Goal: Task Accomplishment & Management: Manage account settings

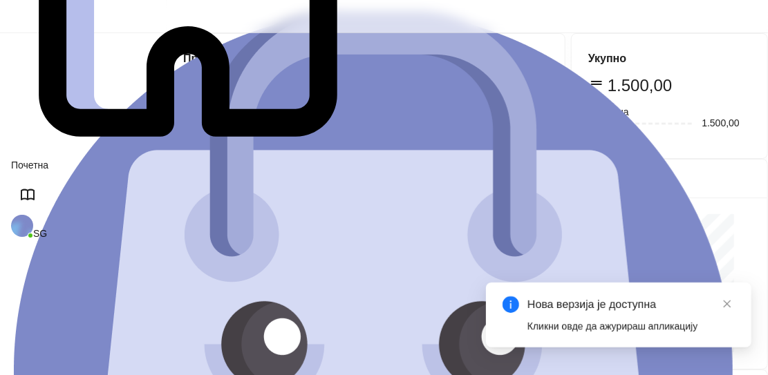
click at [674, 326] on div "Кликни овде да ажурираш апликацију" at bounding box center [630, 326] width 207 height 15
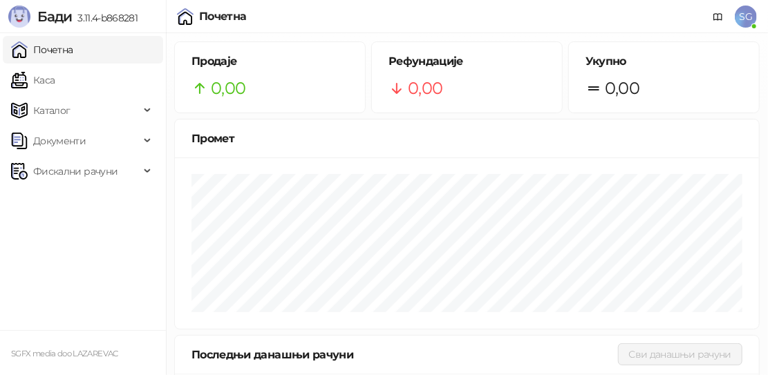
click at [53, 19] on span "Бади" at bounding box center [54, 16] width 35 height 17
drag, startPoint x: 93, startPoint y: 20, endPoint x: 115, endPoint y: 20, distance: 22.1
click at [115, 20] on span "3.11.4-b868281" at bounding box center [105, 18] width 66 height 12
click at [122, 19] on span "3.11.4-b868281" at bounding box center [105, 18] width 66 height 12
click at [748, 16] on span "SG" at bounding box center [746, 17] width 22 height 22
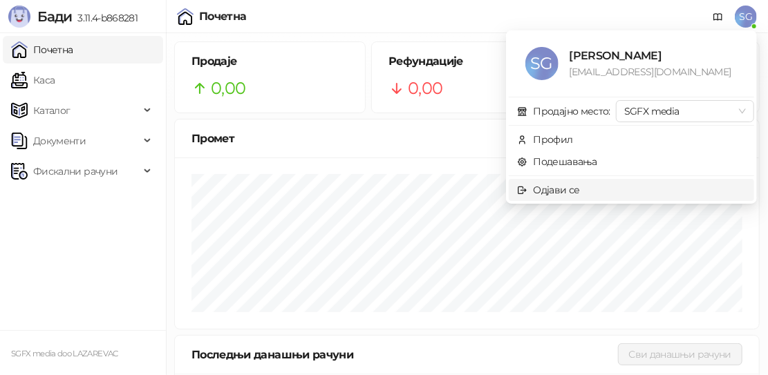
click at [570, 187] on div "Одјави се" at bounding box center [557, 189] width 46 height 15
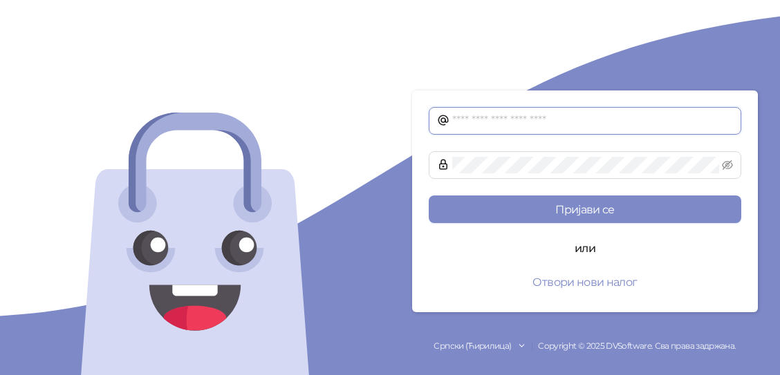
click at [527, 123] on input "text" at bounding box center [592, 121] width 281 height 17
type input "**********"
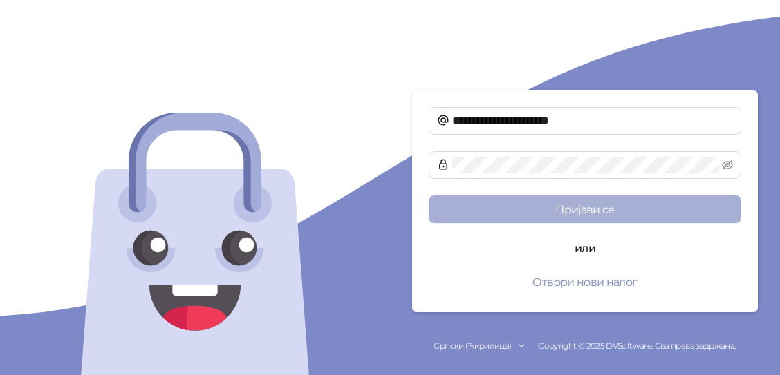
click at [605, 207] on button "Пријави се" at bounding box center [584, 210] width 312 height 28
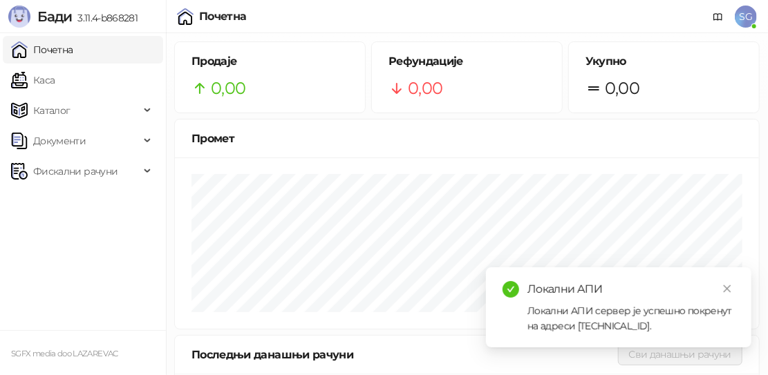
click at [746, 17] on span "SG" at bounding box center [746, 17] width 22 height 22
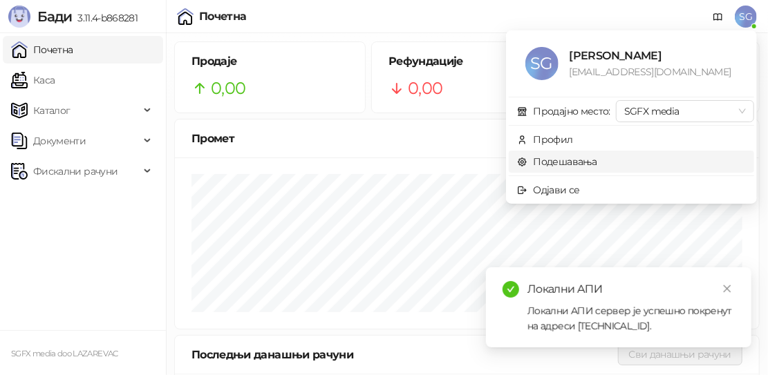
click at [578, 160] on link "Подешавања" at bounding box center [557, 161] width 80 height 12
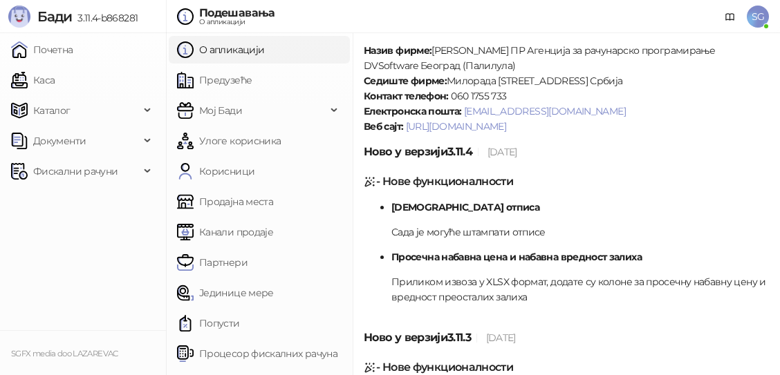
scroll to position [207, 0]
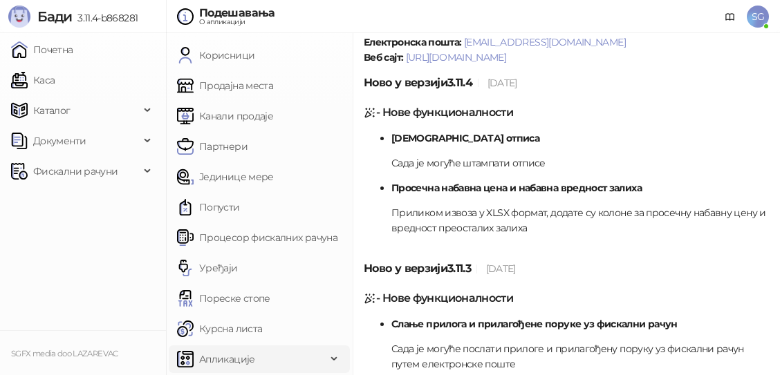
click at [241, 359] on span "Апликације" at bounding box center [227, 360] width 56 height 28
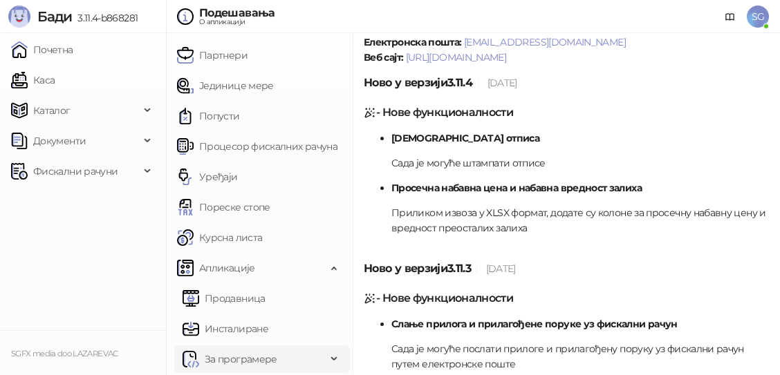
click at [240, 359] on span "За програмере" at bounding box center [241, 360] width 73 height 28
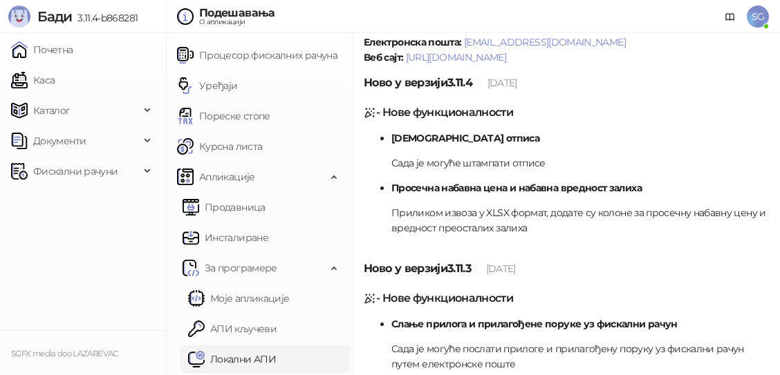
scroll to position [299, 0]
click at [250, 356] on link "Локални АПИ" at bounding box center [232, 360] width 88 height 28
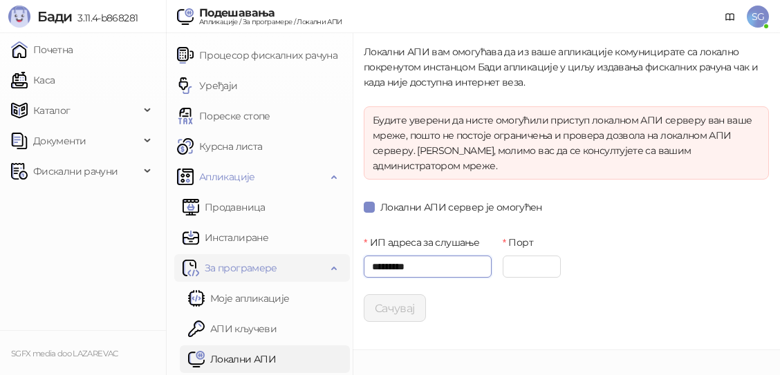
drag, startPoint x: 435, startPoint y: 263, endPoint x: 333, endPoint y: 256, distance: 101.8
click at [324, 256] on div "О апликацији Предузеће Мој Бади Улоге корисника Корисници Продајна места Канали…" at bounding box center [473, 204] width 614 height 342
